Goal: Navigation & Orientation: Understand site structure

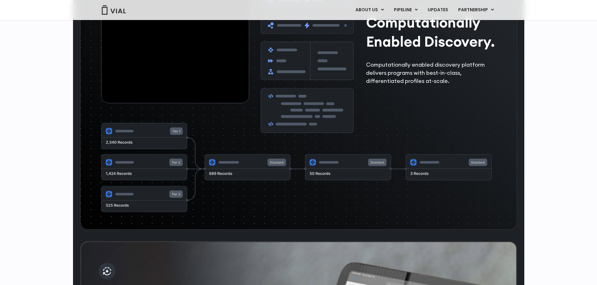
scroll to position [940, 0]
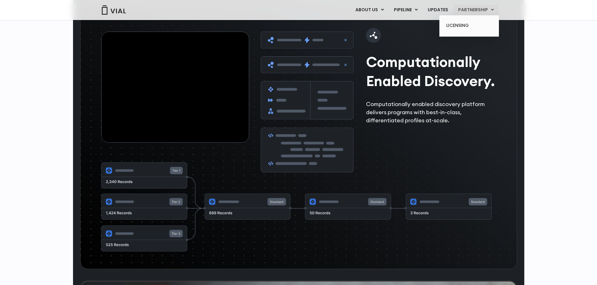
click at [474, 10] on link "PARTNERSHIP" at bounding box center [476, 10] width 46 height 11
click at [463, 10] on link "PARTNERSHIP" at bounding box center [476, 10] width 46 height 11
click at [466, 13] on link "PARTNERSHIP" at bounding box center [476, 10] width 46 height 11
click at [457, 24] on link "LICENSING" at bounding box center [468, 26] width 55 height 10
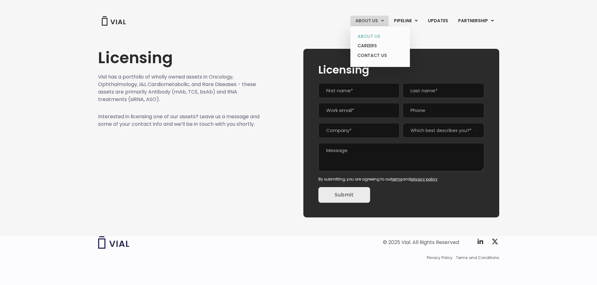
click at [372, 34] on link "ABOUT US" at bounding box center [379, 37] width 55 height 10
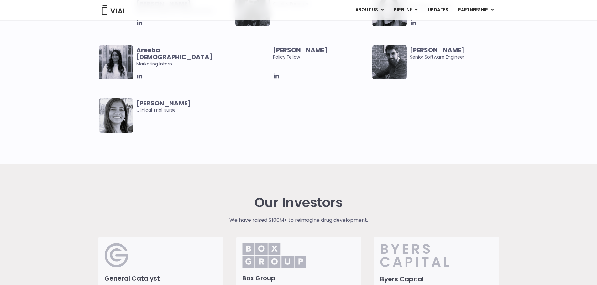
scroll to position [1414, 0]
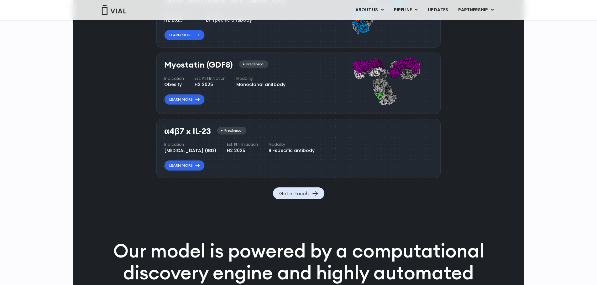
scroll to position [689, 0]
